Goal: Check status: Check status

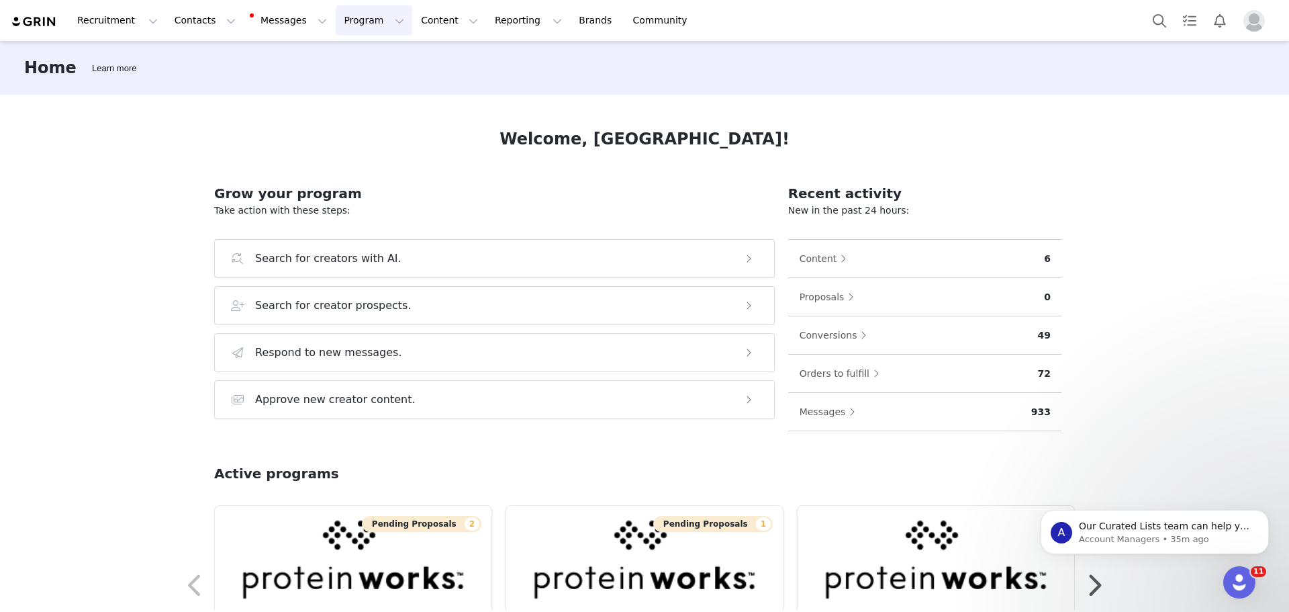
click at [345, 22] on button "Program Program" at bounding box center [374, 20] width 77 height 30
click at [354, 103] on div "Payments" at bounding box center [356, 109] width 90 height 14
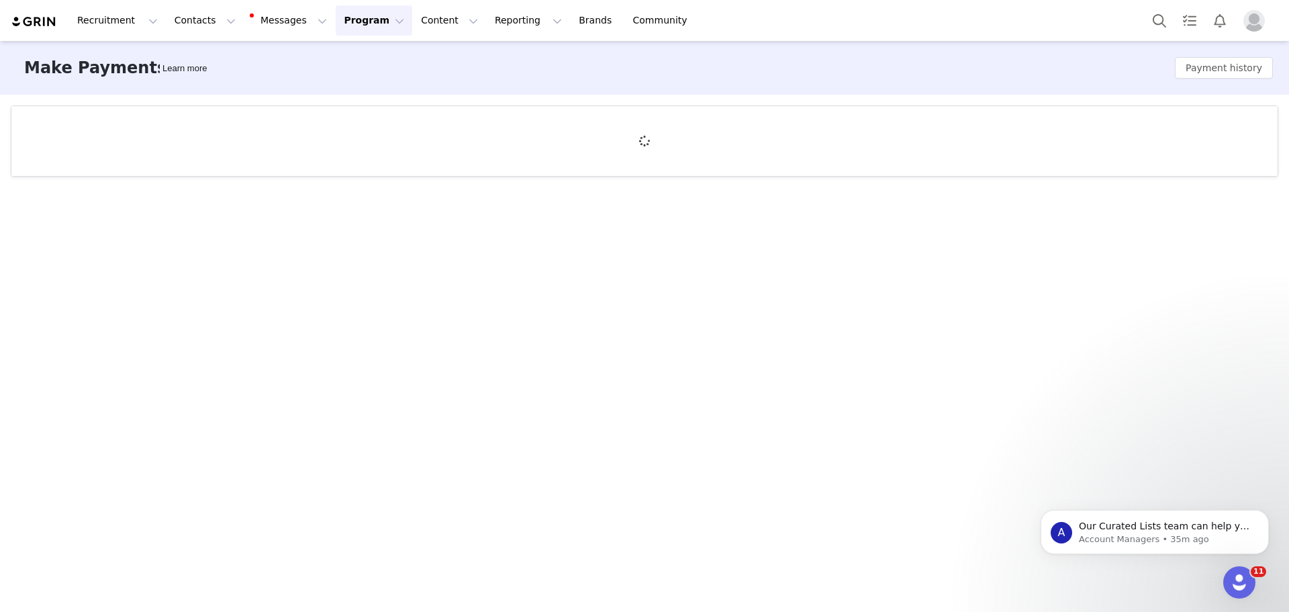
click at [348, 26] on button "Program Program" at bounding box center [374, 20] width 77 height 30
click at [487, 18] on button "Reporting Reporting" at bounding box center [528, 20] width 83 height 30
click at [455, 62] on p "Dashboard" at bounding box center [473, 59] width 51 height 14
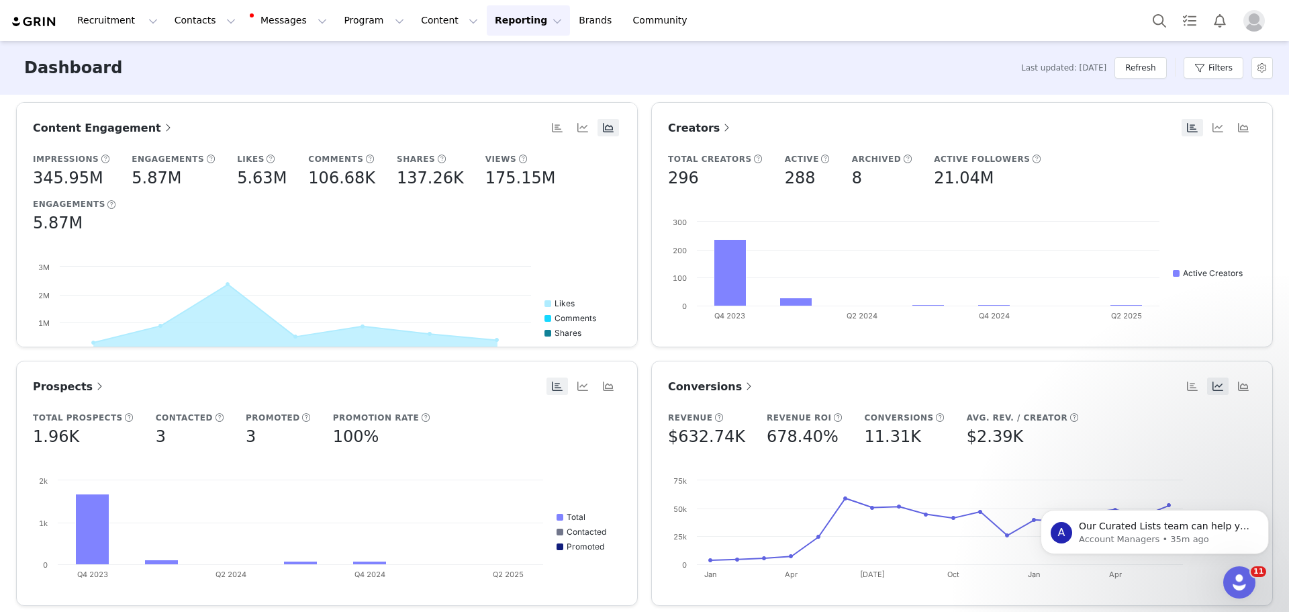
scroll to position [269, 0]
click at [679, 386] on span "Conversions" at bounding box center [711, 385] width 87 height 13
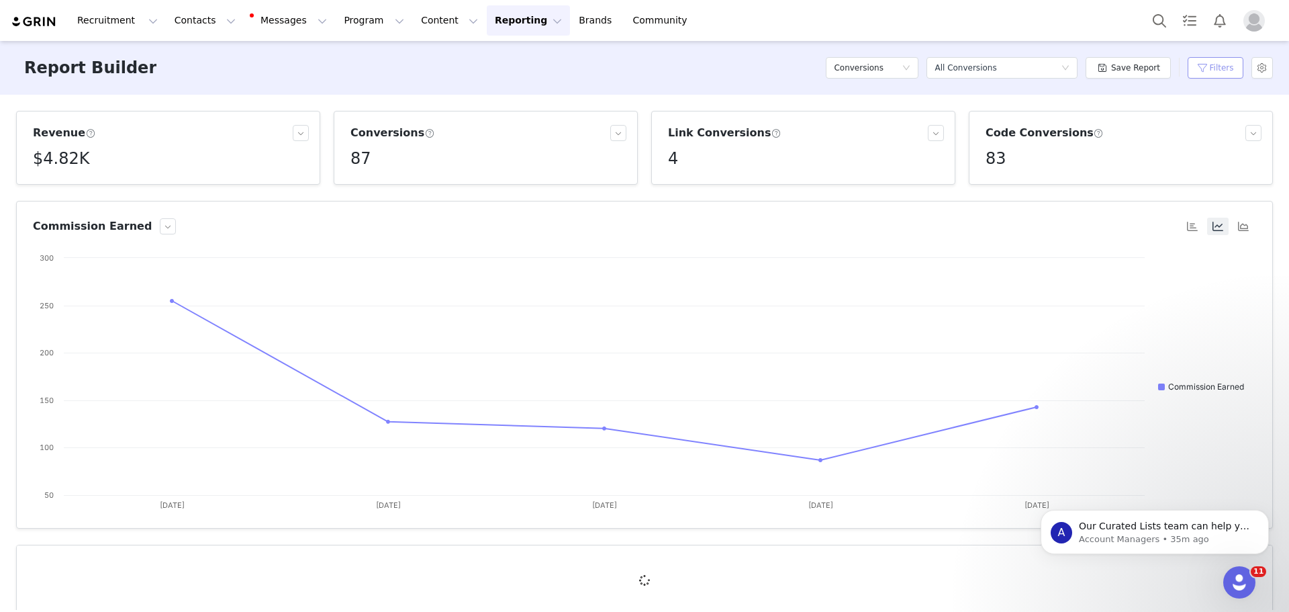
click at [1197, 62] on button "Filters" at bounding box center [1216, 67] width 56 height 21
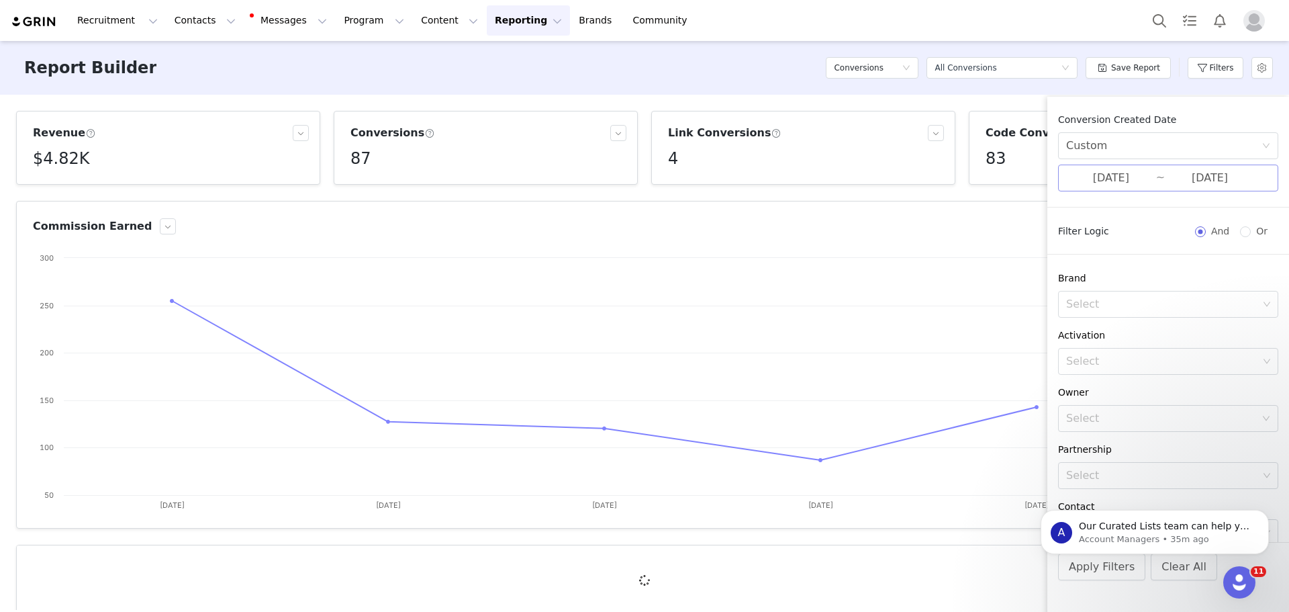
click at [1127, 173] on input "[DATE]" at bounding box center [1112, 177] width 90 height 17
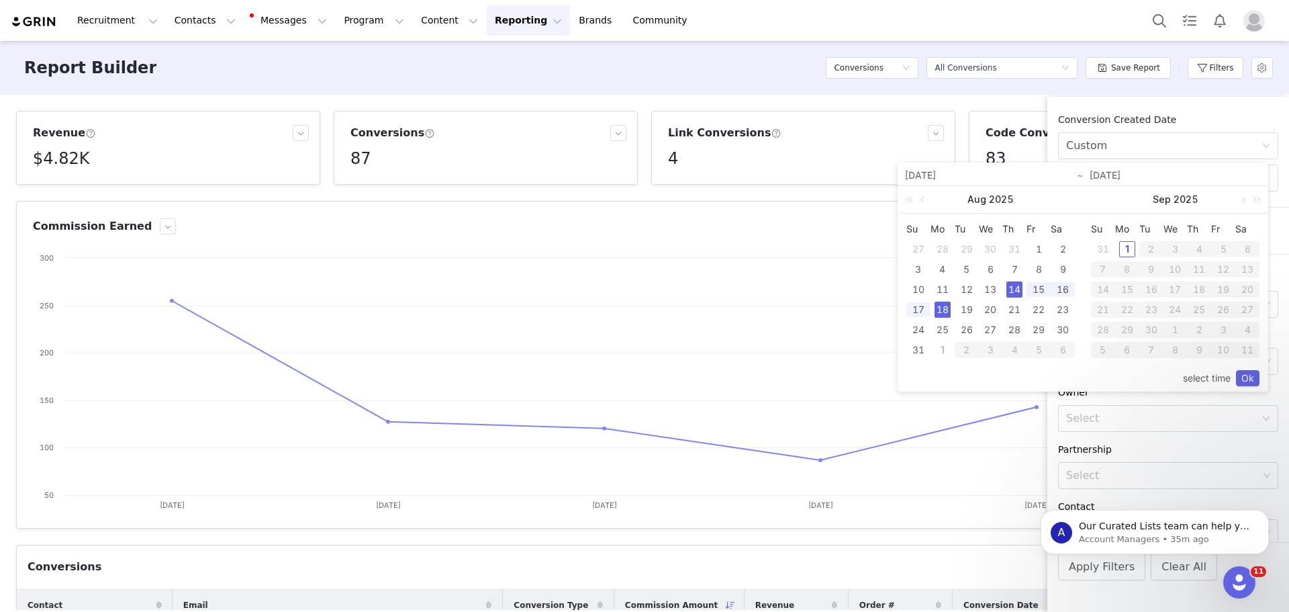
drag, startPoint x: 1039, startPoint y: 328, endPoint x: 1022, endPoint y: 336, distance: 19.2
click at [1039, 330] on div "29" at bounding box center [1039, 330] width 16 height 16
click at [923, 355] on div "31" at bounding box center [919, 350] width 16 height 16
type input "[DATE]"
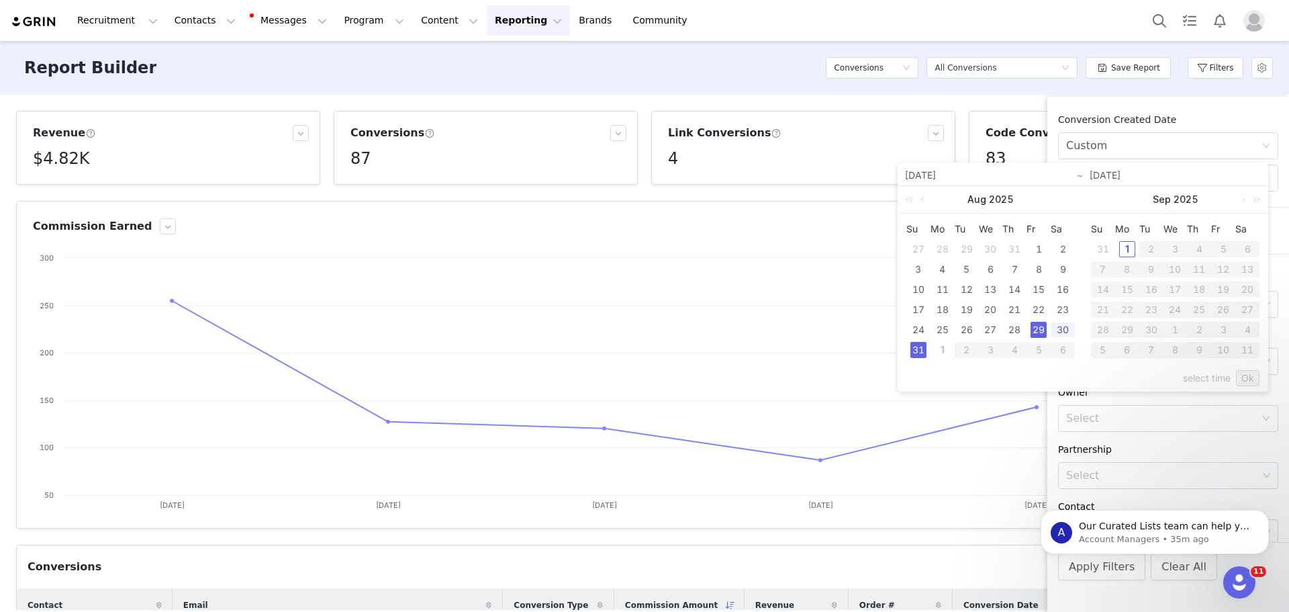
type input "[DATE]"
click at [1245, 375] on link "Ok" at bounding box center [1248, 378] width 24 height 16
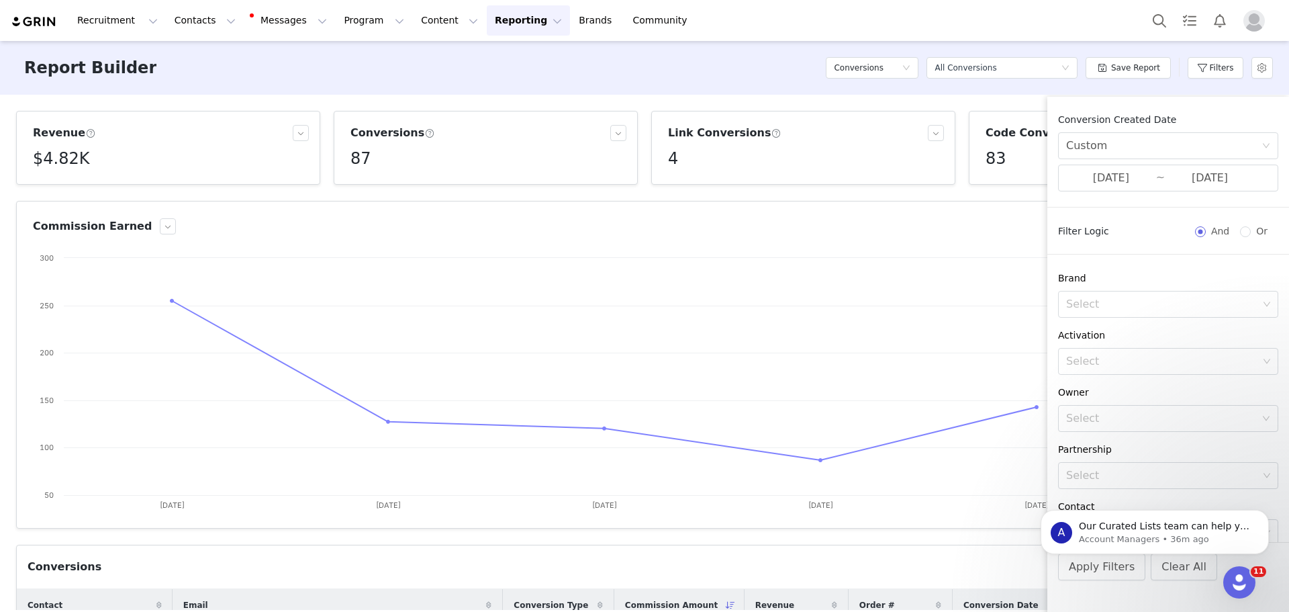
click at [1105, 563] on body "A Our Curated Lists team can help you find more creators! Our team of prospect-…" at bounding box center [1155, 528] width 258 height 83
click at [1263, 520] on button "Dismiss notification" at bounding box center [1265, 513] width 17 height 17
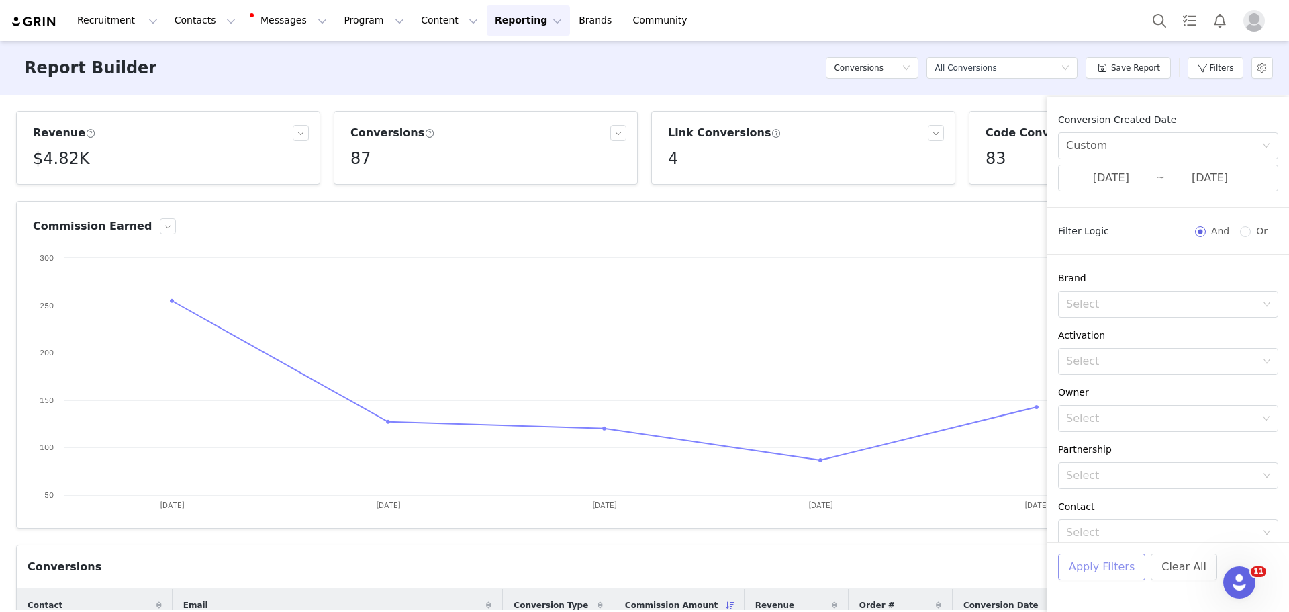
click at [1090, 566] on button "Apply Filters" at bounding box center [1101, 566] width 87 height 27
